Goal: Transaction & Acquisition: Purchase product/service

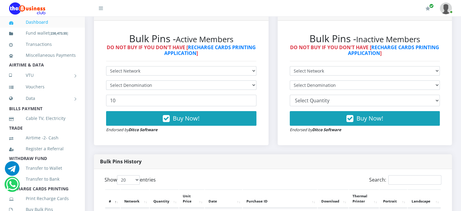
scroll to position [172, 0]
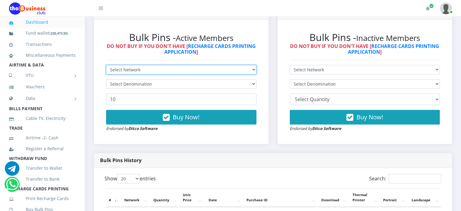
click at [144, 74] on select "Select Network MTN Globacom 9Mobile Airtel" at bounding box center [181, 69] width 150 height 9
click at [139, 74] on select "Select Network MTN Globacom 9Mobile Airtel" at bounding box center [181, 69] width 150 height 9
select select "MTN"
click at [106, 71] on select "Select Network MTN Globacom 9Mobile Airtel" at bounding box center [181, 69] width 150 height 9
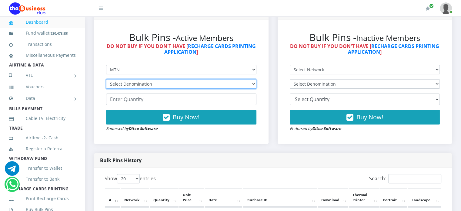
click at [130, 89] on select "Select Denomination MTN NGN100 - ₦96.99 MTN NGN200 - ₦193.98 MTN NGN400 - ₦387.…" at bounding box center [181, 83] width 150 height 9
select select "96.99-100"
click at [106, 86] on select "Select Denomination MTN NGN100 - ₦96.99 MTN NGN200 - ₦193.98 MTN NGN400 - ₦387.…" at bounding box center [181, 83] width 150 height 9
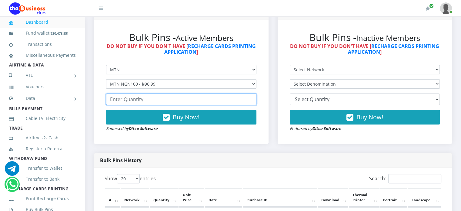
click at [128, 105] on input "number" at bounding box center [181, 99] width 150 height 12
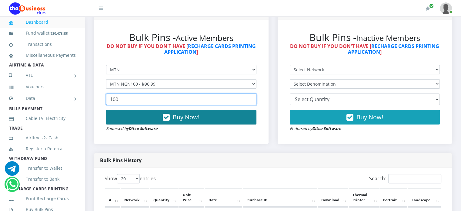
type input "100"
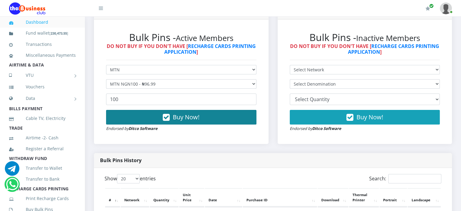
click at [154, 123] on button "Buy Now!" at bounding box center [181, 117] width 150 height 15
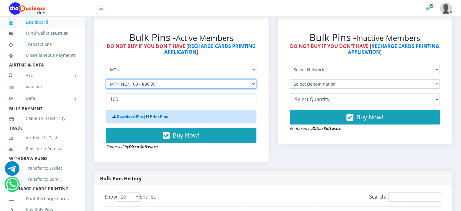
click at [148, 89] on select "Select Denomination MTN NGN100 - ₦96.99 MTN NGN200 - ₦193.98 MTN NGN400 - ₦387.…" at bounding box center [181, 83] width 150 height 9
select select "193.98-200"
click at [106, 86] on select "Select Denomination MTN NGN100 - ₦96.99 MTN NGN200 - ₦193.98 MTN NGN400 - ₦387.…" at bounding box center [181, 83] width 150 height 9
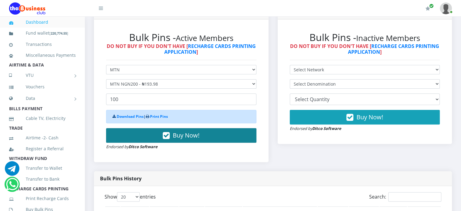
click at [159, 143] on button "Buy Now!" at bounding box center [181, 135] width 150 height 15
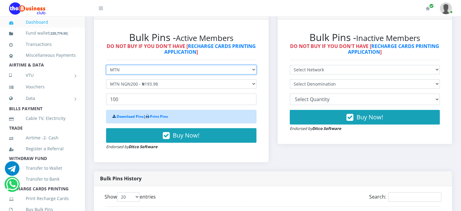
click at [157, 74] on select "Select Network MTN Globacom 9Mobile Airtel" at bounding box center [181, 69] width 150 height 9
select select "Airtel"
click at [106, 71] on select "Select Network MTN Globacom 9Mobile Airtel" at bounding box center [181, 69] width 150 height 9
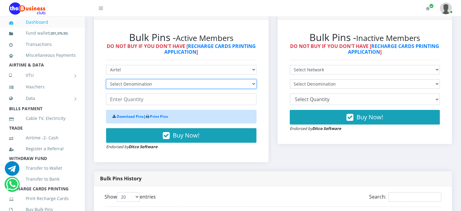
click at [128, 89] on select "Select Denomination Airtel NGN100 - ₦96.38 Airtel NGN200 - ₦192.76 Airtel NGN50…" at bounding box center [181, 83] width 150 height 9
select select "96.38-100"
click at [106, 86] on select "Select Denomination Airtel NGN100 - ₦96.38 Airtel NGN200 - ₦192.76 Airtel NGN50…" at bounding box center [181, 83] width 150 height 9
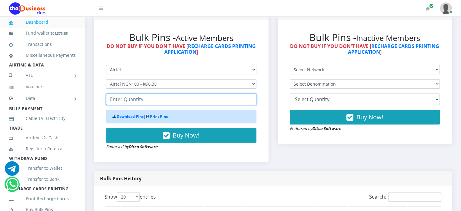
click at [142, 105] on input "number" at bounding box center [181, 99] width 150 height 12
type input "1"
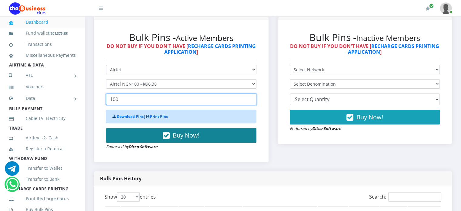
type input "100"
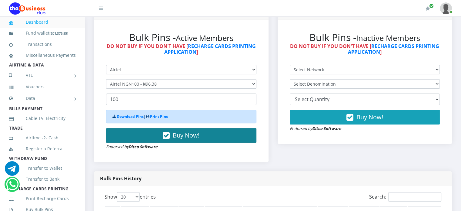
click at [202, 143] on button "Buy Now!" at bounding box center [181, 135] width 150 height 15
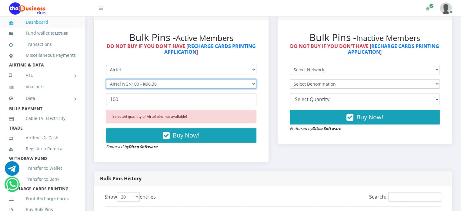
click at [164, 87] on select "Select Denomination Airtel NGN100 - ₦96.38 Airtel NGN200 - ₦192.76 Airtel NGN50…" at bounding box center [181, 83] width 150 height 9
select select "192.76-200"
click at [106, 86] on select "Select Denomination Airtel NGN100 - ₦96.38 Airtel NGN200 - ₦192.76 Airtel NGN50…" at bounding box center [181, 83] width 150 height 9
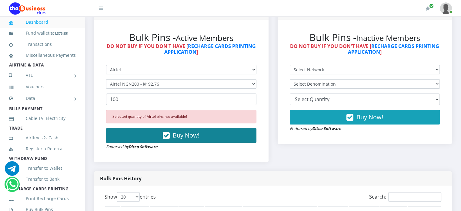
click at [165, 139] on icon "button" at bounding box center [166, 136] width 7 height 6
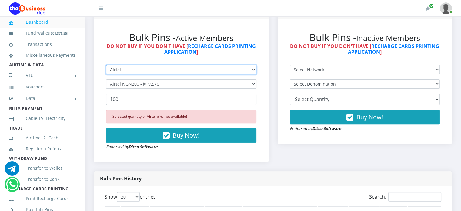
click at [161, 74] on select "Select Network MTN Globacom 9Mobile Airtel" at bounding box center [181, 69] width 150 height 9
select select "Glo"
click at [106, 71] on select "Select Network MTN Globacom 9Mobile Airtel" at bounding box center [181, 69] width 150 height 9
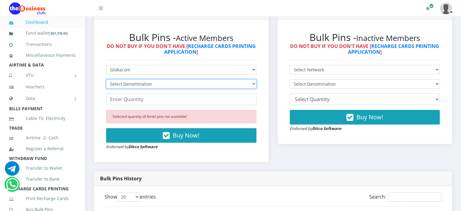
click at [131, 89] on select "Select Denomination Glo NGN100 - ₦96.55 Glo NGN200 - ₦193.10 Glo NGN500 - ₦482.…" at bounding box center [181, 83] width 150 height 9
select select "482.75-500"
click at [106, 86] on select "Select Denomination Glo NGN100 - ₦96.55 Glo NGN200 - ₦193.10 Glo NGN500 - ₦482.…" at bounding box center [181, 83] width 150 height 9
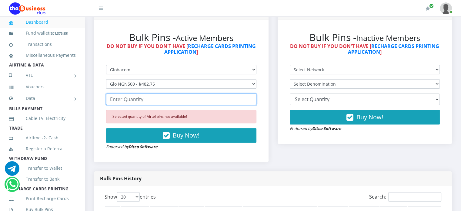
click at [137, 105] on input "number" at bounding box center [181, 99] width 150 height 12
type input "1"
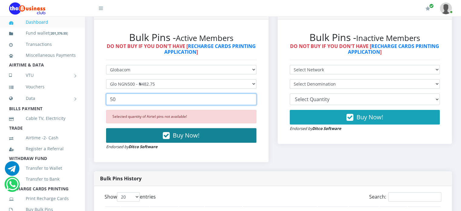
type input "50"
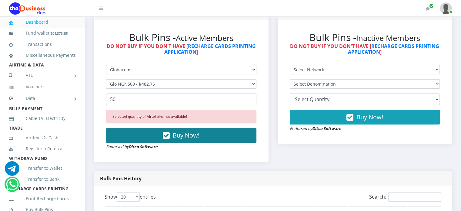
click at [178, 139] on span "Buy Now!" at bounding box center [186, 135] width 27 height 8
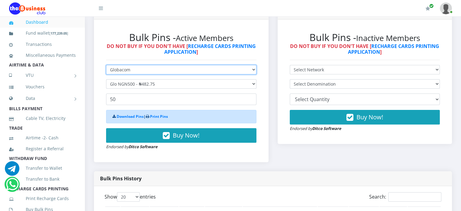
click at [140, 74] on select "Select Network MTN Globacom 9Mobile Airtel" at bounding box center [181, 69] width 150 height 9
select select "MTN"
click at [106, 71] on select "Select Network MTN Globacom 9Mobile Airtel" at bounding box center [181, 69] width 150 height 9
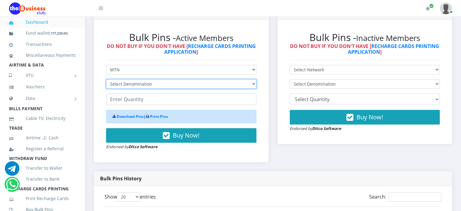
click at [133, 89] on select "Select Denomination MTN NGN100 - ₦96.99 MTN NGN200 - ₦193.98 MTN NGN400 - ₦387.…" at bounding box center [181, 83] width 150 height 9
select select "484.95-500"
click at [106, 86] on select "Select Denomination MTN NGN100 - ₦96.99 MTN NGN200 - ₦193.98 MTN NGN400 - ₦387.…" at bounding box center [181, 83] width 150 height 9
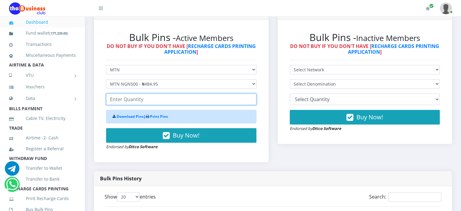
click at [128, 105] on input "number" at bounding box center [181, 99] width 150 height 12
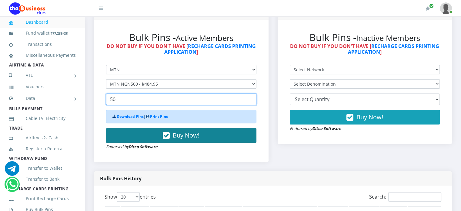
type input "50"
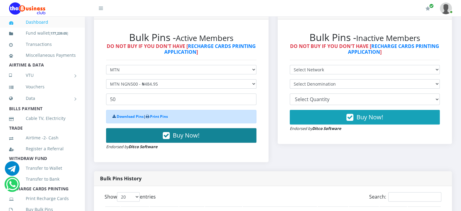
click at [156, 140] on button "Buy Now!" at bounding box center [181, 135] width 150 height 15
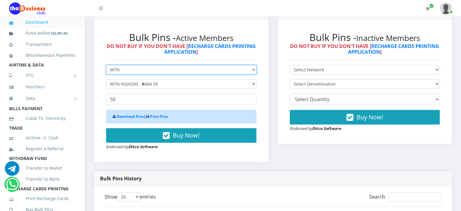
click at [146, 74] on select "Select Network MTN Globacom 9Mobile Airtel" at bounding box center [181, 69] width 150 height 9
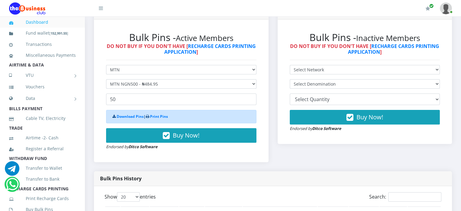
click at [113, 43] on h2 "Bulk Pins - Active Members" at bounding box center [181, 38] width 150 height 12
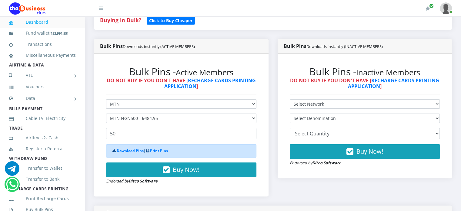
scroll to position [115, 0]
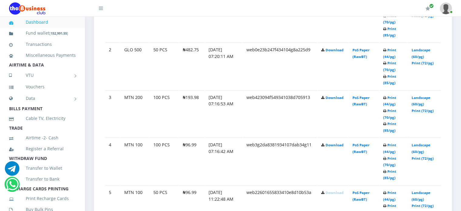
scroll to position [385, 0]
click at [332, 147] on link "Download" at bounding box center [335, 144] width 18 height 5
click at [331, 100] on link "Download" at bounding box center [335, 97] width 18 height 5
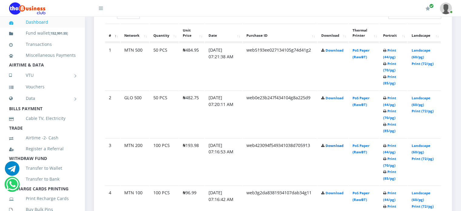
scroll to position [336, 0]
click at [336, 100] on link "Download" at bounding box center [335, 98] width 18 height 5
click at [332, 53] on link "Download" at bounding box center [335, 50] width 18 height 5
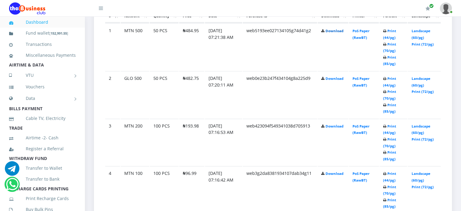
scroll to position [360, 0]
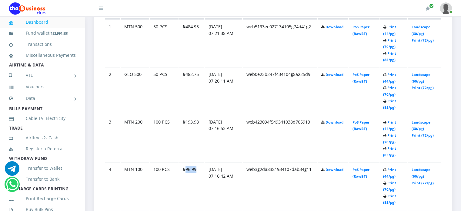
drag, startPoint x: 185, startPoint y: 173, endPoint x: 195, endPoint y: 174, distance: 10.1
click at [195, 114] on td "₦96.99" at bounding box center [191, 90] width 25 height 47
copy td "96.99"
drag, startPoint x: 185, startPoint y: 127, endPoint x: 198, endPoint y: 128, distance: 12.8
click at [198, 66] on td "₦193.98" at bounding box center [191, 42] width 25 height 47
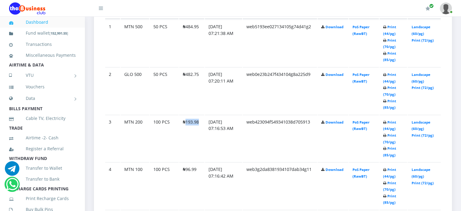
copy td "193.98"
drag, startPoint x: 186, startPoint y: 33, endPoint x: 199, endPoint y: 34, distance: 13.4
click at [199, 34] on td "₦484.95" at bounding box center [191, 42] width 25 height 47
copy td "484.95"
drag, startPoint x: 187, startPoint y: 80, endPoint x: 198, endPoint y: 81, distance: 11.9
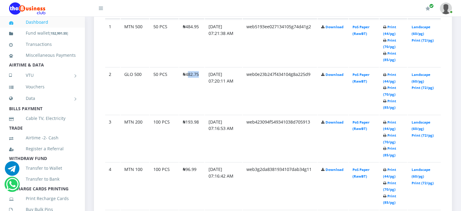
click at [198, 81] on td "₦482.75" at bounding box center [191, 90] width 25 height 47
click at [185, 81] on td "₦482.75" at bounding box center [191, 90] width 25 height 47
drag, startPoint x: 185, startPoint y: 81, endPoint x: 198, endPoint y: 82, distance: 12.8
click at [198, 82] on td "₦482.75" at bounding box center [191, 90] width 25 height 47
copy td "482.75"
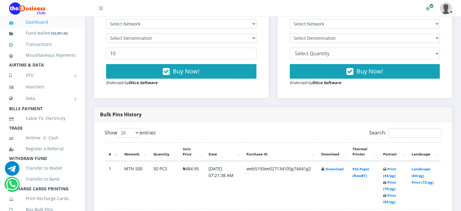
scroll to position [219, 0]
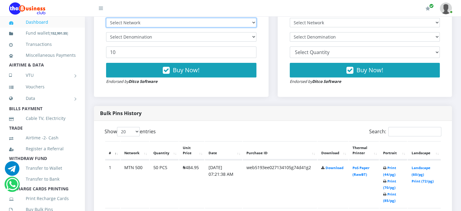
click at [154, 27] on select "Select Network MTN Globacom 9Mobile Airtel" at bounding box center [181, 22] width 150 height 9
select select "Airtel"
click at [106, 25] on select "Select Network MTN Globacom 9Mobile Airtel" at bounding box center [181, 22] width 150 height 9
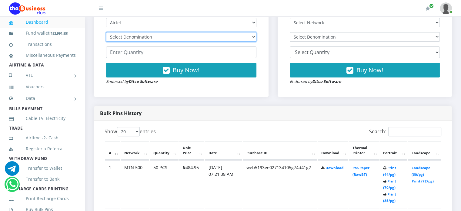
click at [130, 42] on select "Select Denomination Airtel NGN100 - ₦96.38 Airtel NGN200 - ₦192.76 Airtel NGN50…" at bounding box center [181, 36] width 150 height 9
select select "481.9-500"
click at [106, 39] on select "Select Denomination Airtel NGN100 - ₦96.38 Airtel NGN200 - ₦192.76 Airtel NGN50…" at bounding box center [181, 36] width 150 height 9
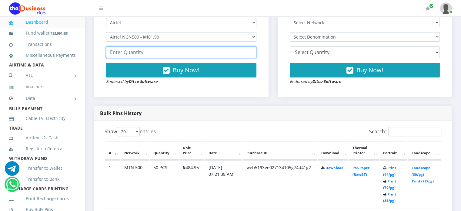
click at [130, 57] on input "number" at bounding box center [181, 52] width 150 height 12
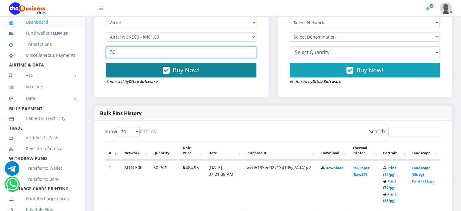
type input "50"
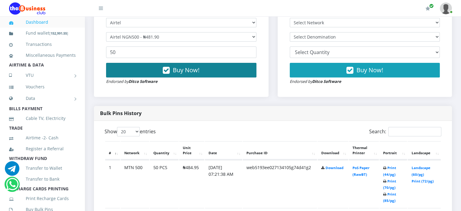
click at [145, 77] on button "Buy Now!" at bounding box center [181, 70] width 150 height 15
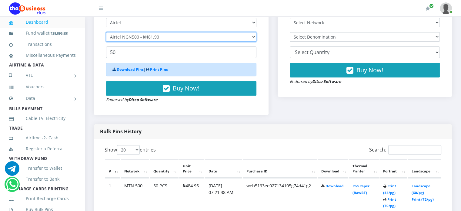
click at [154, 42] on select "Select Denomination Airtel NGN100 - ₦96.38 Airtel NGN200 - ₦192.76 Airtel NGN50…" at bounding box center [181, 36] width 150 height 9
select select "192.76-200"
click at [106, 39] on select "Select Denomination Airtel NGN100 - ₦96.38 Airtel NGN200 - ₦192.76 Airtel NGN50…" at bounding box center [181, 36] width 150 height 9
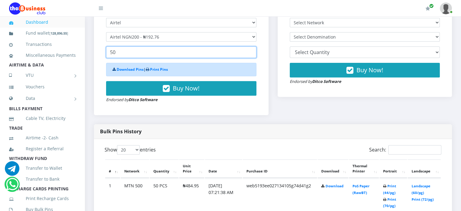
click at [118, 58] on input "50" at bounding box center [181, 52] width 150 height 12
type input "5"
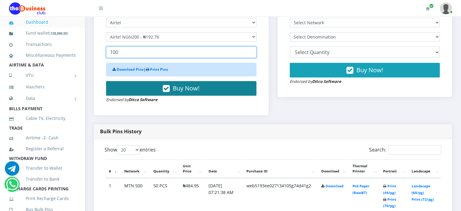
type input "100"
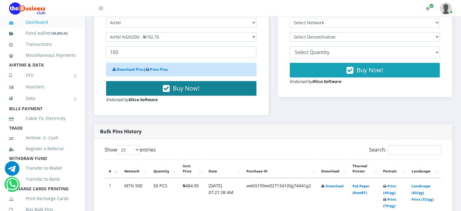
click at [148, 96] on button "Buy Now!" at bounding box center [181, 88] width 150 height 15
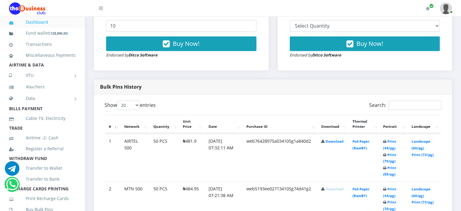
scroll to position [246, 0]
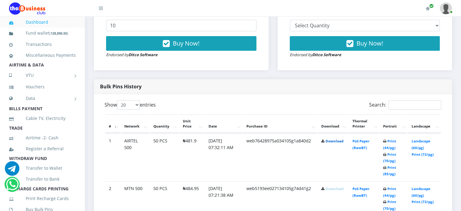
click at [331, 143] on link "Download" at bounding box center [335, 141] width 18 height 5
drag, startPoint x: 184, startPoint y: 148, endPoint x: 197, endPoint y: 151, distance: 12.7
click at [197, 151] on td "₦481.9" at bounding box center [191, 156] width 25 height 47
copy td "481.9"
